Goal: Information Seeking & Learning: Learn about a topic

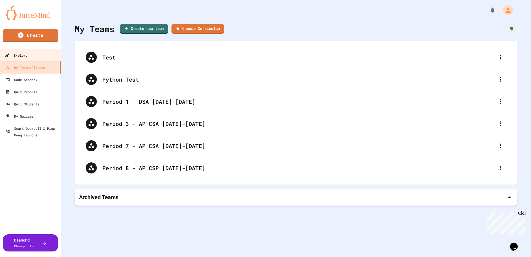
click at [8, 54] on icon at bounding box center [7, 55] width 4 height 4
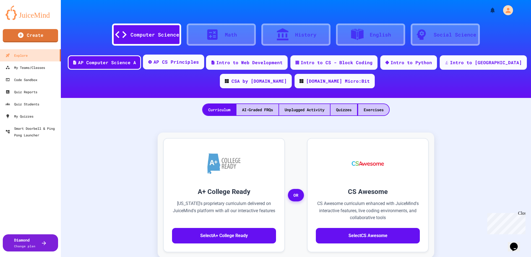
click at [188, 63] on div "AP CS Principles" at bounding box center [176, 62] width 46 height 7
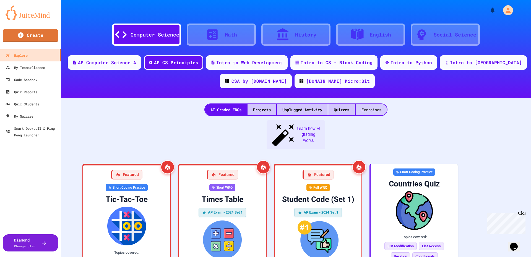
click at [366, 108] on div "Exercises" at bounding box center [371, 109] width 31 height 11
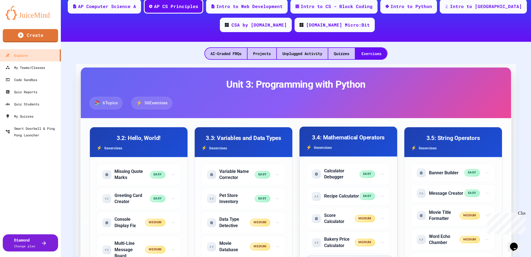
scroll to position [55, 0]
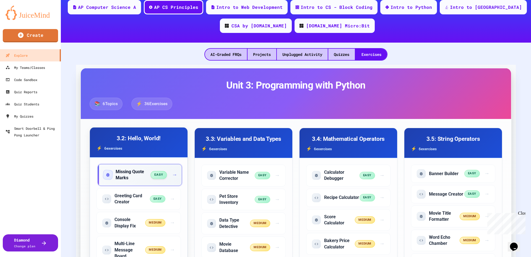
click at [130, 170] on h5 "Missing Quote Marks" at bounding box center [133, 175] width 35 height 12
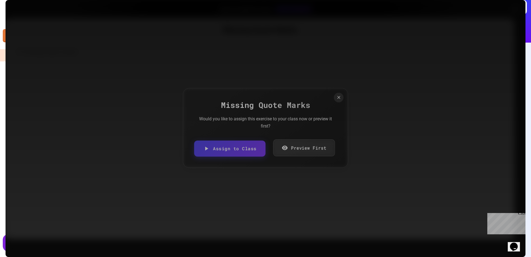
click at [292, 143] on link "Preview First" at bounding box center [304, 147] width 62 height 17
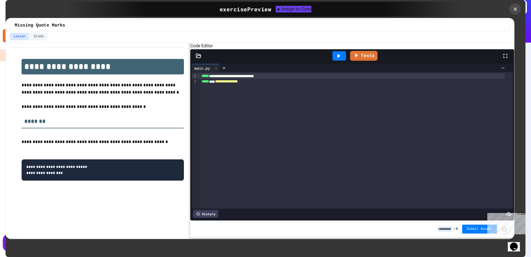
click at [515, 9] on icon at bounding box center [515, 9] width 4 height 4
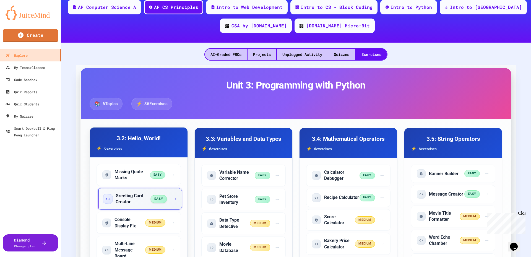
click at [134, 195] on h5 "Greeting Card Creator" at bounding box center [133, 199] width 35 height 12
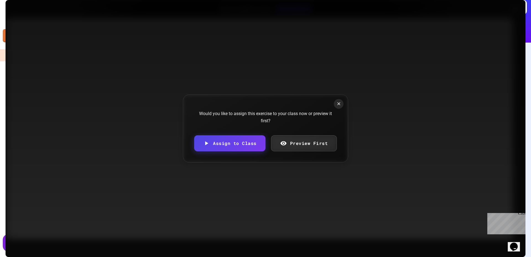
click at [310, 137] on div "Would you like to assign this exercise to your class now or preview it first? A…" at bounding box center [265, 128] width 165 height 68
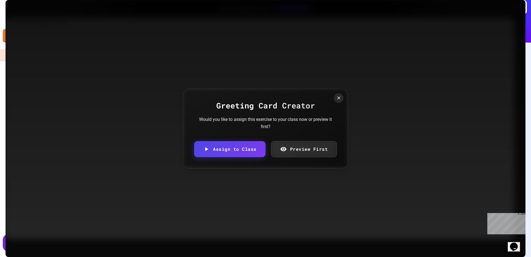
click at [309, 139] on div "Greeting Card Creator Would you like to assign this exercise to your class now …" at bounding box center [265, 128] width 165 height 80
click at [305, 146] on link "Preview First" at bounding box center [304, 148] width 64 height 17
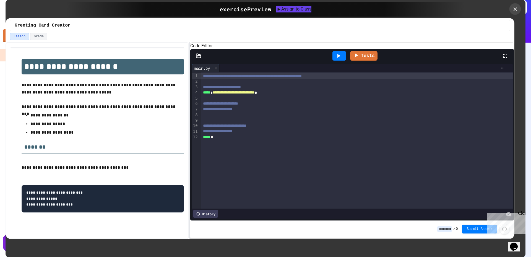
click at [513, 9] on icon at bounding box center [515, 9] width 6 height 6
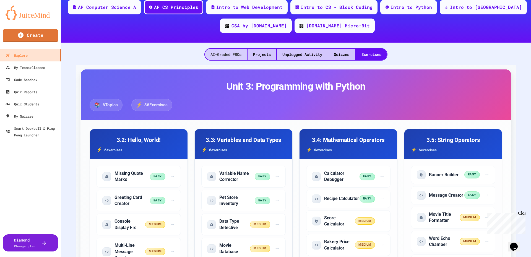
click at [219, 57] on div "AI-Graded FRQs" at bounding box center [226, 54] width 42 height 11
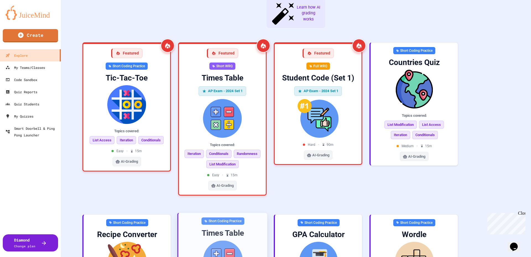
scroll to position [52, 0]
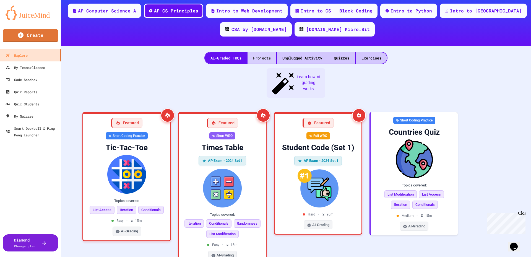
click at [269, 61] on div "Projects" at bounding box center [261, 57] width 29 height 11
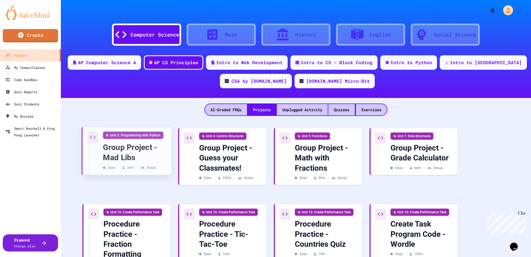
click at [129, 150] on div "Group Project - Mad Libs" at bounding box center [135, 152] width 64 height 20
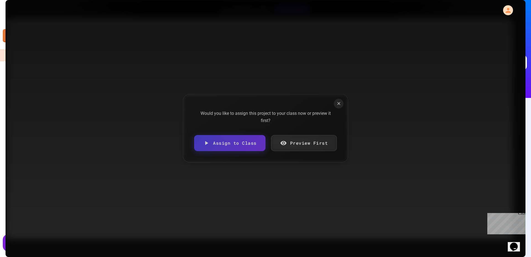
click at [295, 143] on link "Preview First" at bounding box center [304, 143] width 66 height 16
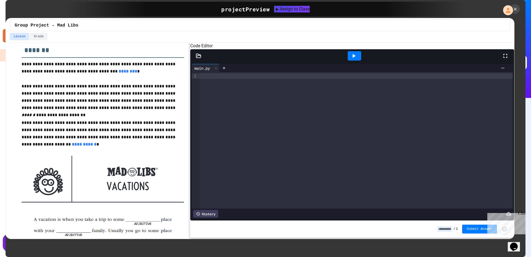
scroll to position [138, 0]
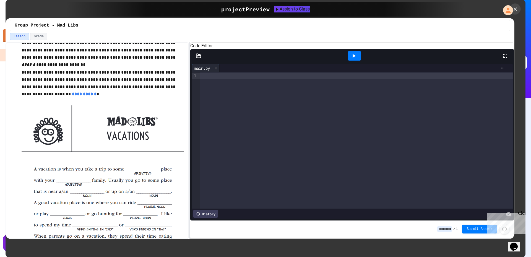
click at [513, 10] on icon at bounding box center [515, 9] width 6 height 6
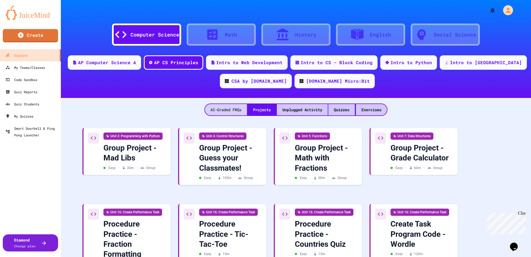
click at [224, 112] on div "AI-Graded FRQs" at bounding box center [226, 109] width 42 height 11
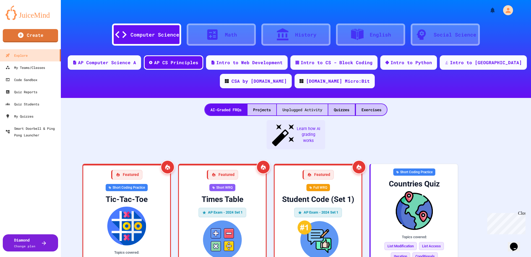
click at [297, 110] on div "Unplugged Activity" at bounding box center [302, 109] width 51 height 11
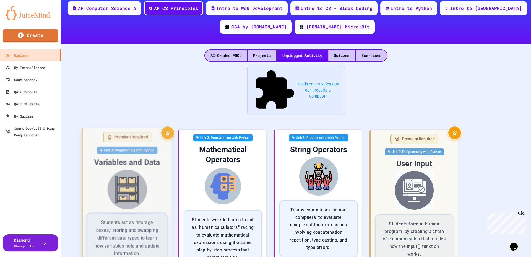
scroll to position [83, 0]
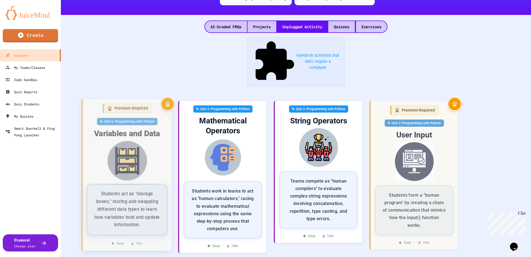
click at [159, 184] on div "Students act as “storage boxes,” storing and swapping different data types to l…" at bounding box center [127, 209] width 81 height 51
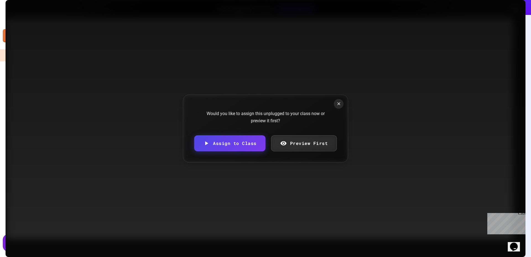
click at [302, 141] on link "Preview First" at bounding box center [304, 143] width 66 height 16
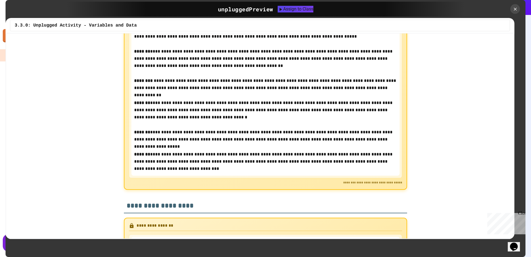
scroll to position [525, 0]
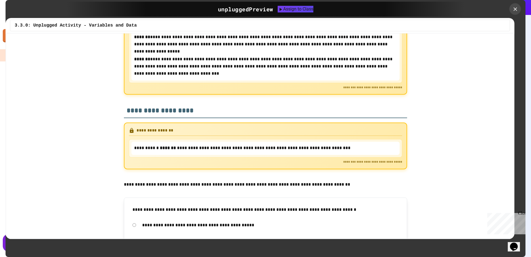
click at [516, 12] on div at bounding box center [515, 9] width 12 height 12
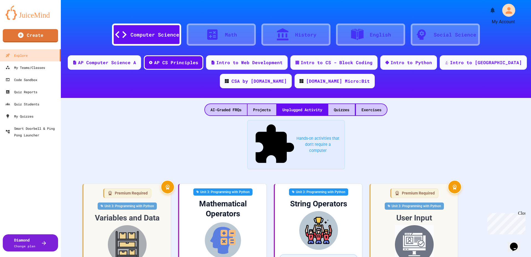
click at [507, 10] on icon "My Account" at bounding box center [509, 10] width 10 height 10
click at [454, 108] on div at bounding box center [265, 128] width 531 height 257
click at [423, 63] on div "Intro to Python" at bounding box center [411, 62] width 43 height 7
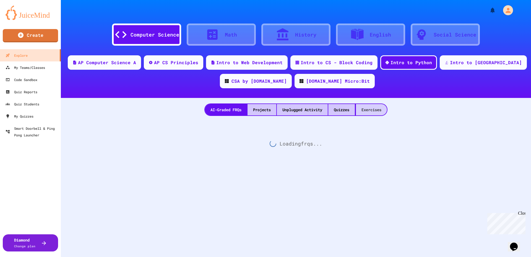
click at [368, 109] on div "Exercises" at bounding box center [371, 109] width 31 height 11
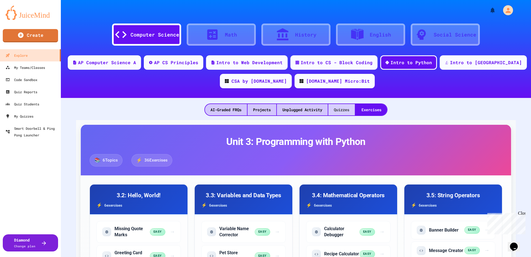
click at [345, 111] on div "Quizzes" at bounding box center [341, 109] width 27 height 11
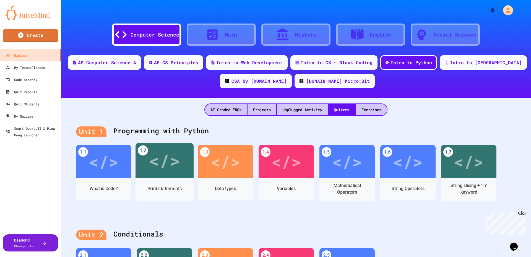
click at [169, 172] on div "</>" at bounding box center [164, 160] width 31 height 26
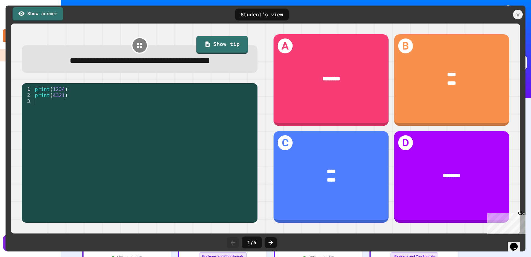
click at [44, 14] on link "Show answer" at bounding box center [38, 14] width 51 height 14
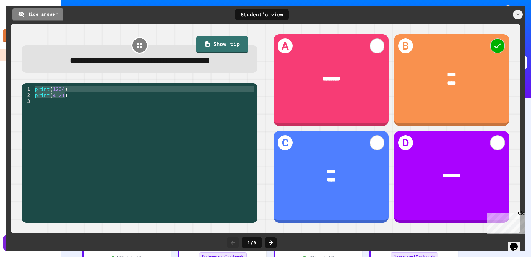
drag, startPoint x: 65, startPoint y: 111, endPoint x: 31, endPoint y: 104, distance: 35.7
click at [31, 104] on div "1 2 3 print ( 1234 ) print ( 4321 ) XXXXXXXXXXXXXXXXXXXXXXXXXXXXXXXXXXXXXXXXXXX…" at bounding box center [138, 140] width 233 height 109
type textarea "**********"
click at [271, 245] on icon at bounding box center [270, 242] width 7 height 7
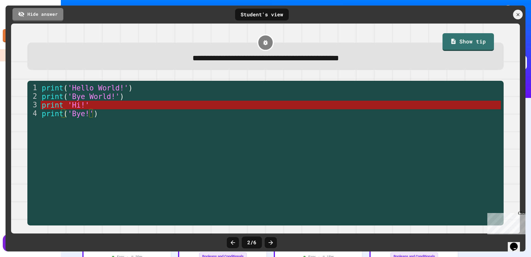
click at [271, 245] on icon at bounding box center [270, 242] width 7 height 7
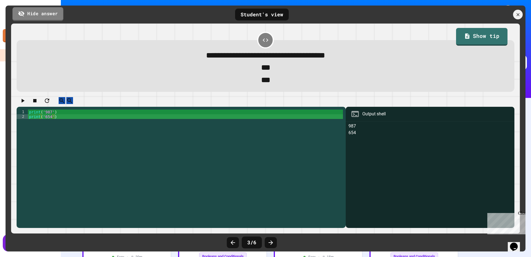
click at [50, 15] on link "Hide answer" at bounding box center [37, 14] width 51 height 14
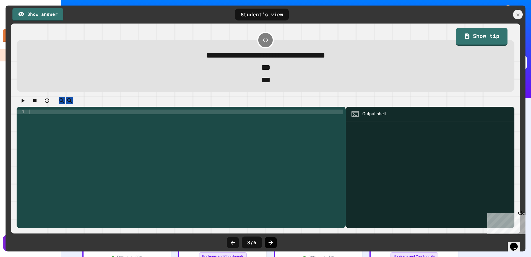
click at [269, 242] on icon at bounding box center [270, 242] width 4 height 4
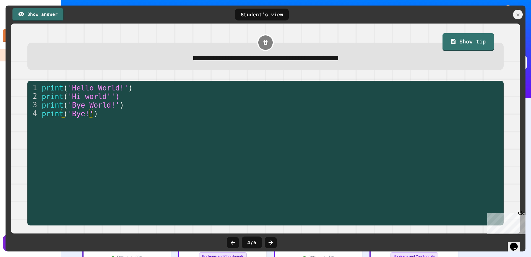
click at [269, 242] on icon at bounding box center [270, 242] width 4 height 4
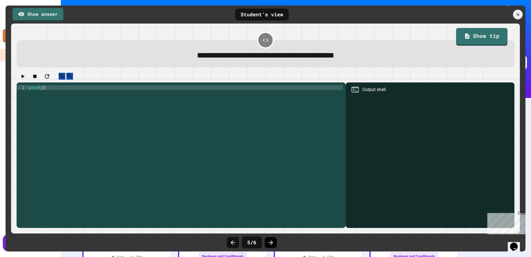
click at [269, 242] on icon at bounding box center [270, 242] width 4 height 4
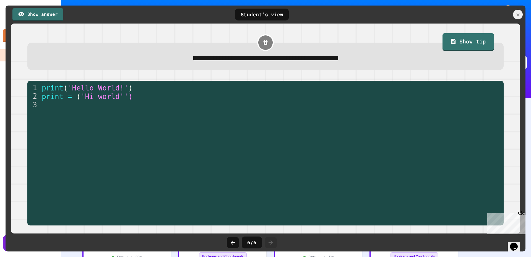
click at [269, 242] on icon at bounding box center [270, 242] width 4 height 4
click at [519, 17] on icon at bounding box center [518, 15] width 6 height 6
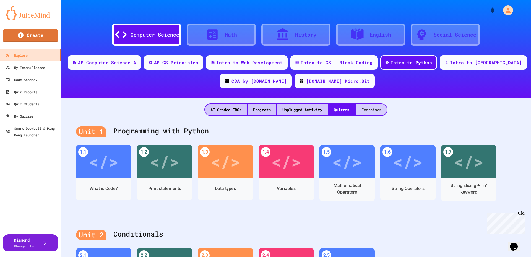
click at [377, 108] on div "Exercises" at bounding box center [371, 109] width 31 height 11
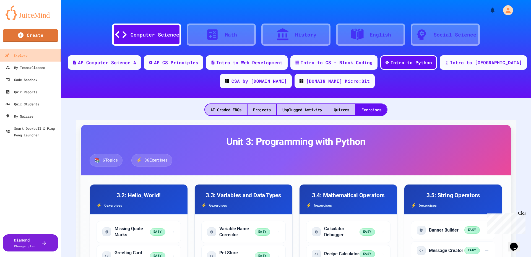
click at [19, 54] on div "Explore" at bounding box center [16, 55] width 23 height 7
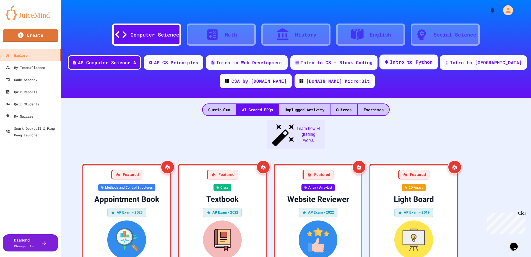
click at [410, 62] on div "Intro to Python" at bounding box center [411, 62] width 43 height 7
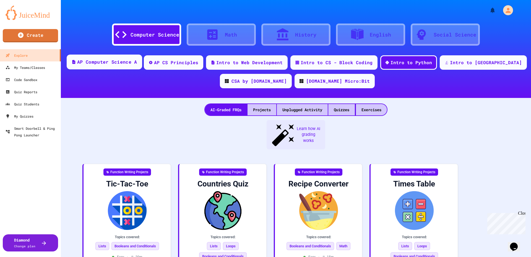
click at [137, 67] on div "AP Computer Science A" at bounding box center [104, 61] width 75 height 15
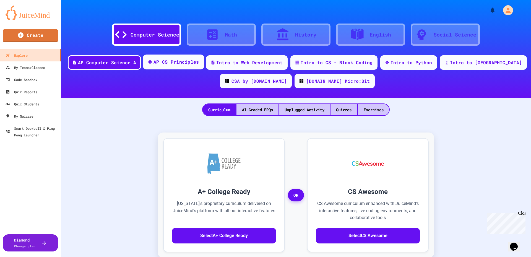
click at [199, 62] on div "AP CS Principles" at bounding box center [176, 62] width 46 height 7
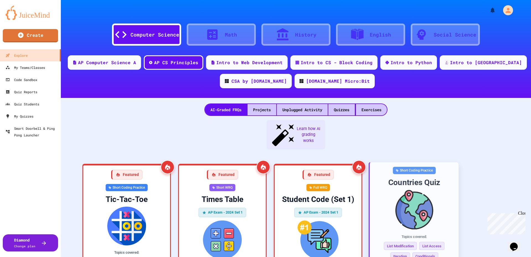
click at [437, 190] on img at bounding box center [414, 210] width 80 height 40
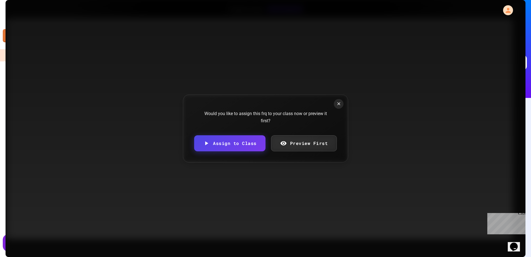
click at [306, 145] on link "Preview First" at bounding box center [304, 143] width 66 height 16
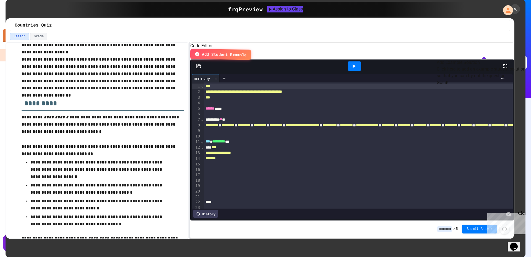
scroll to position [166, 0]
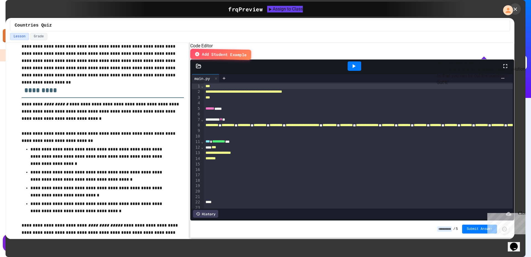
click at [515, 8] on icon at bounding box center [515, 9] width 6 height 6
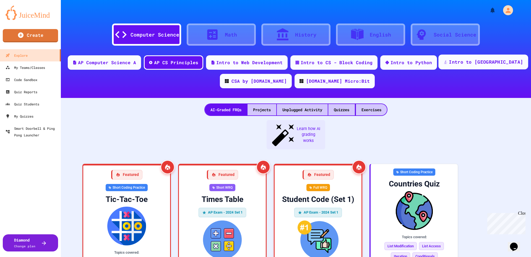
click at [478, 61] on div "Intro to [GEOGRAPHIC_DATA]" at bounding box center [486, 62] width 74 height 7
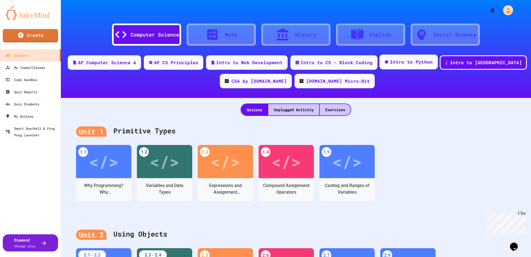
click at [421, 59] on div "Intro to Python" at bounding box center [411, 62] width 43 height 7
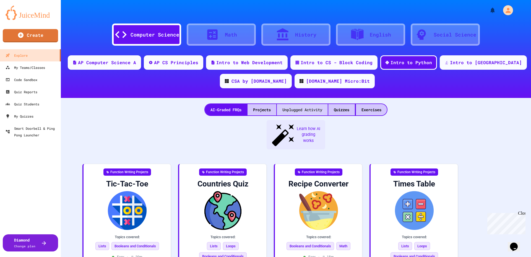
click at [302, 109] on div "Unplugged Activity" at bounding box center [302, 109] width 51 height 11
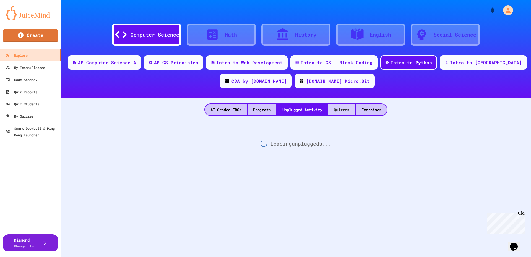
click at [350, 111] on div "Quizzes" at bounding box center [341, 109] width 27 height 11
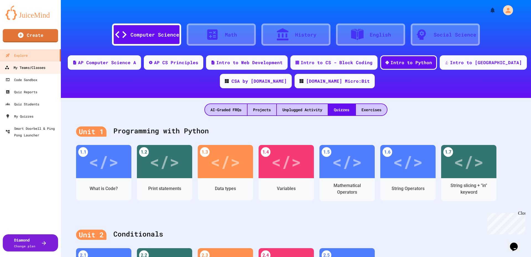
click at [27, 72] on link "My Teams/Classes" at bounding box center [30, 67] width 63 height 12
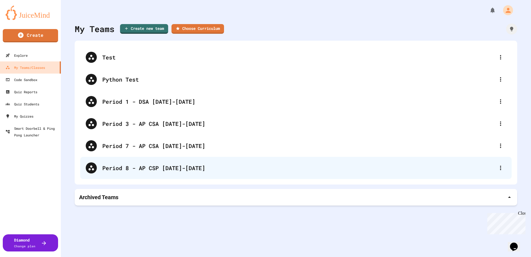
click at [165, 167] on div "Period 8 - AP CSP [DATE]-[DATE]" at bounding box center [298, 168] width 392 height 8
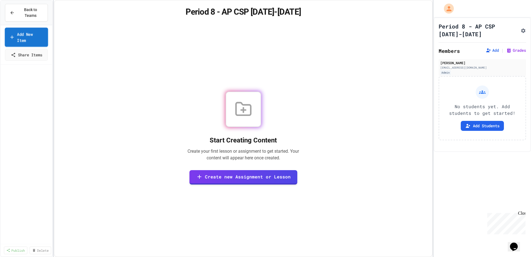
click at [30, 32] on link "Add New Item" at bounding box center [26, 37] width 43 height 19
select select "*******"
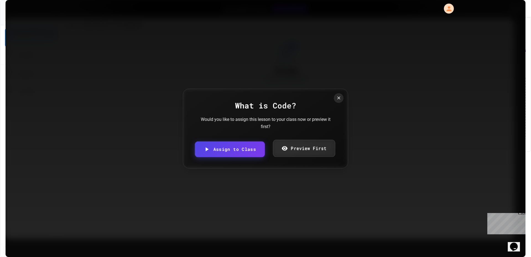
click at [291, 150] on link "Preview First" at bounding box center [303, 148] width 62 height 17
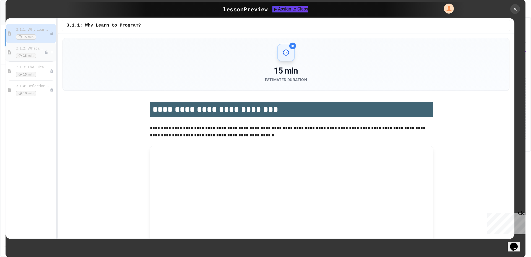
click at [37, 49] on span "3.1.2: What is Code?" at bounding box center [30, 48] width 28 height 5
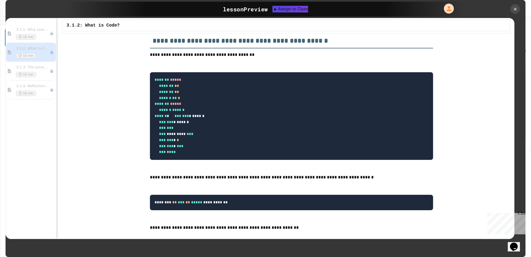
scroll to position [857, 0]
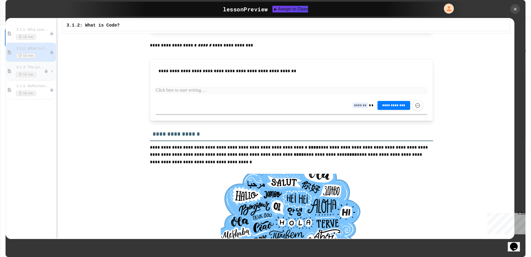
click at [27, 65] on div "3.1.3: The JuiceMind IDE 15 min" at bounding box center [31, 71] width 50 height 19
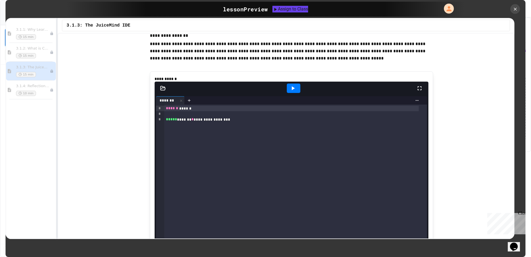
scroll to position [149, 0]
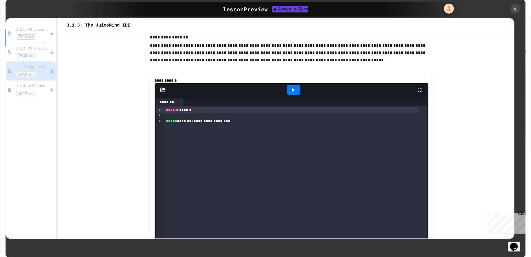
click at [296, 95] on div at bounding box center [294, 89] width 14 height 9
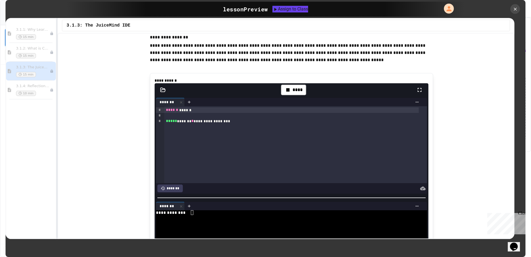
click at [156, 93] on div at bounding box center [162, 90] width 17 height 6
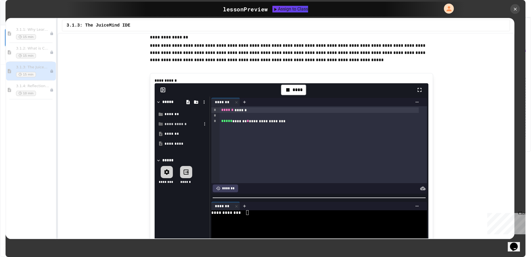
click at [175, 127] on div "**********" at bounding box center [182, 124] width 37 height 6
click at [175, 137] on div "**********" at bounding box center [185, 134] width 33 height 6
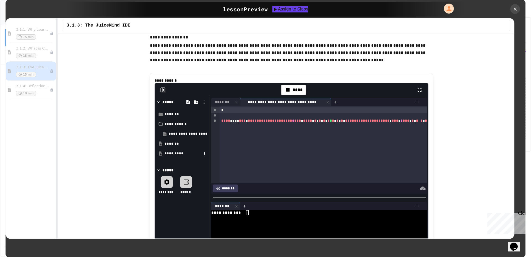
click at [171, 156] on div "*********" at bounding box center [182, 154] width 37 height 6
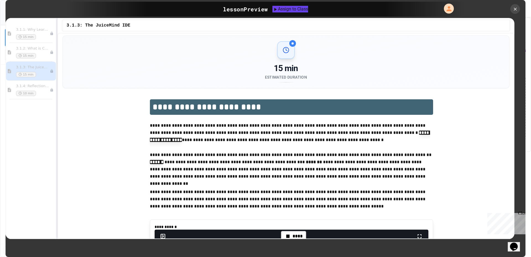
scroll to position [0, 0]
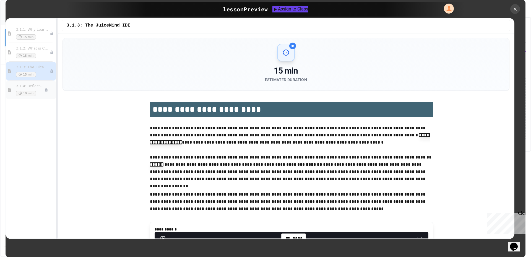
click at [33, 87] on span "3.1.4: Reflection - Evolving Technology" at bounding box center [30, 86] width 28 height 5
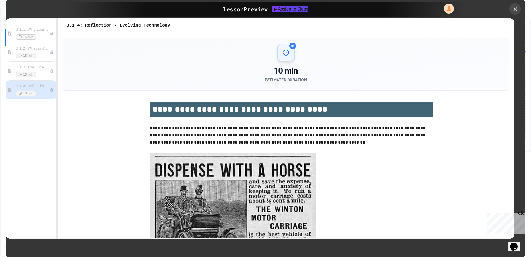
click at [516, 9] on icon at bounding box center [515, 9] width 6 height 6
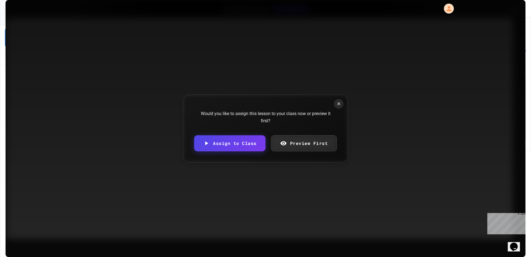
click at [292, 144] on link "Preview First" at bounding box center [304, 143] width 66 height 16
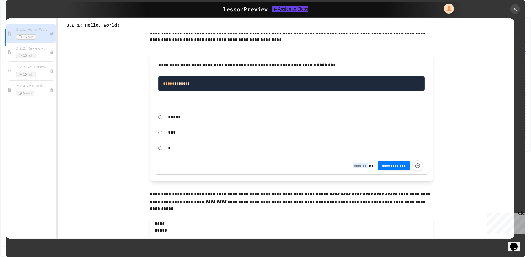
scroll to position [1741, 0]
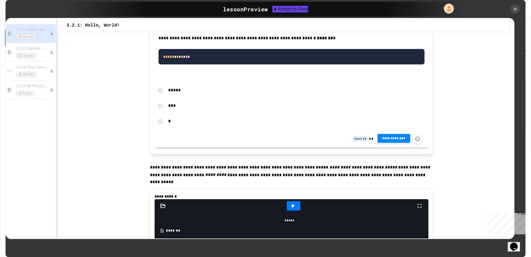
click at [398, 141] on button "**********" at bounding box center [393, 138] width 33 height 9
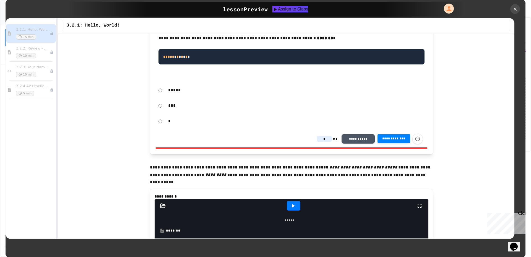
type input "*"
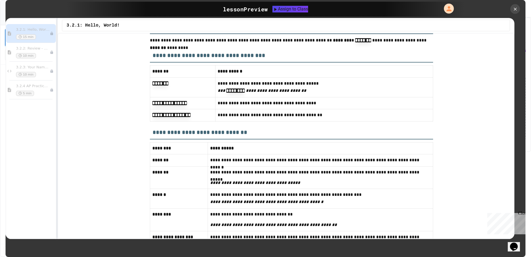
scroll to position [2900, 0]
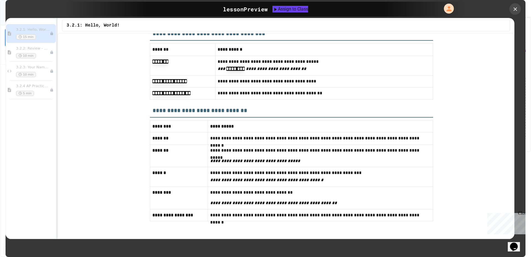
click at [517, 10] on icon at bounding box center [515, 9] width 6 height 6
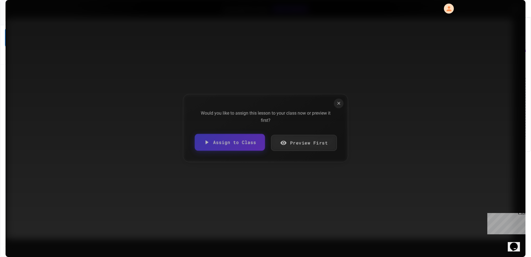
click at [296, 145] on link "Preview First" at bounding box center [304, 143] width 66 height 16
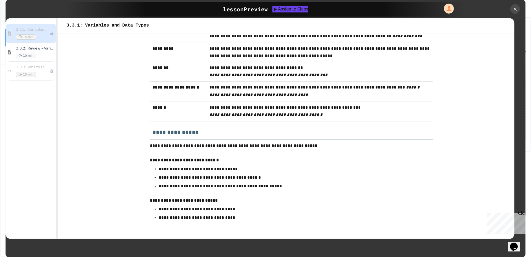
scroll to position [3205, 0]
click at [515, 9] on icon at bounding box center [515, 9] width 6 height 6
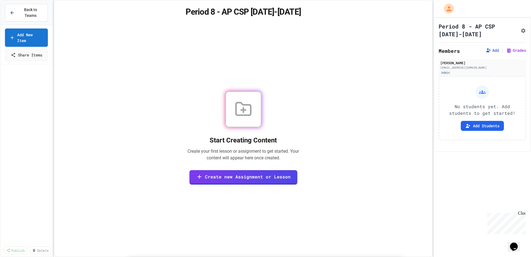
scroll to position [442, 0]
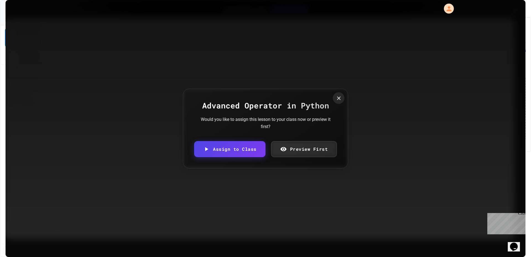
click at [337, 102] on div at bounding box center [339, 98] width 12 height 12
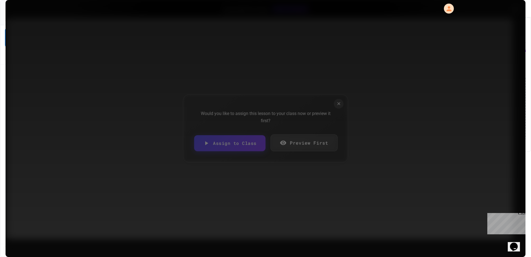
click at [303, 145] on link "Preview First" at bounding box center [303, 142] width 67 height 17
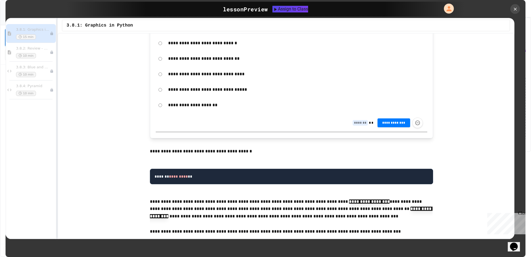
scroll to position [2100, 0]
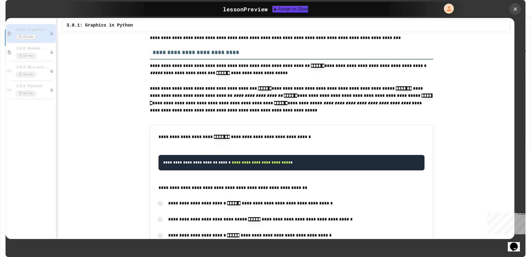
click at [513, 8] on icon at bounding box center [515, 9] width 4 height 4
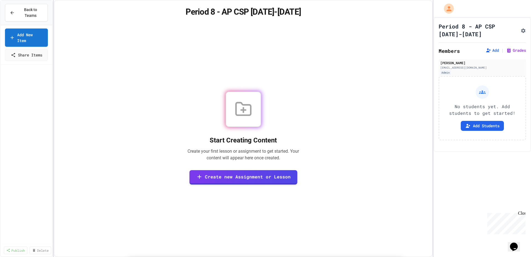
scroll to position [497, 0]
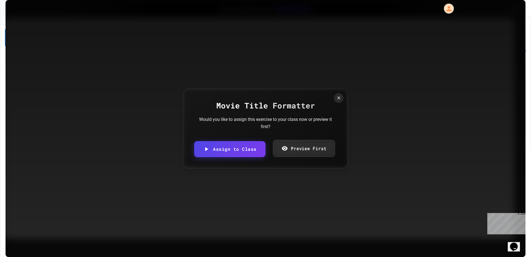
click at [298, 151] on link "Preview First" at bounding box center [303, 148] width 62 height 17
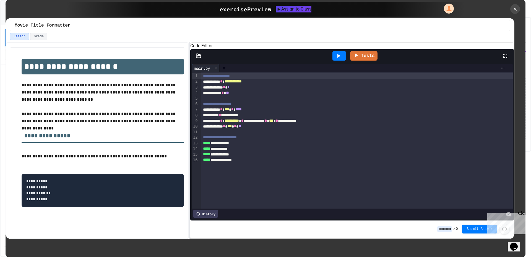
click at [200, 59] on icon at bounding box center [199, 56] width 6 height 6
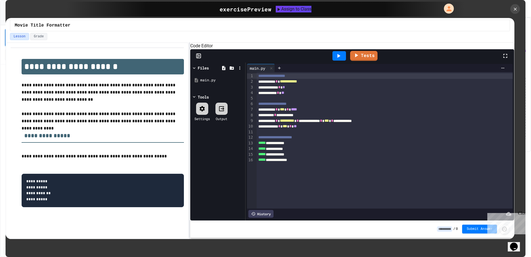
click at [200, 59] on icon at bounding box center [199, 56] width 6 height 6
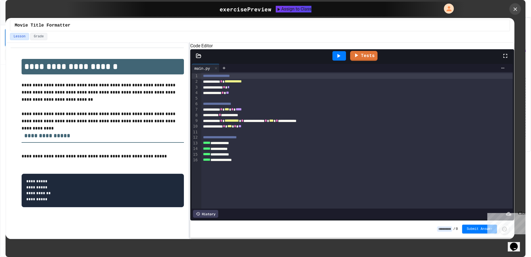
click at [513, 12] on div at bounding box center [515, 9] width 12 height 12
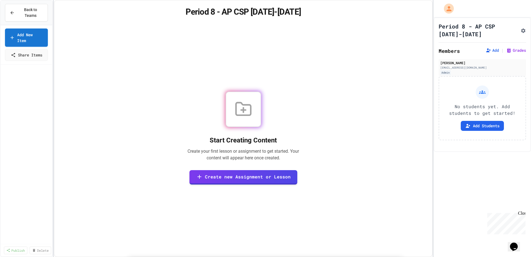
select select "*******"
